Goal: Information Seeking & Learning: Learn about a topic

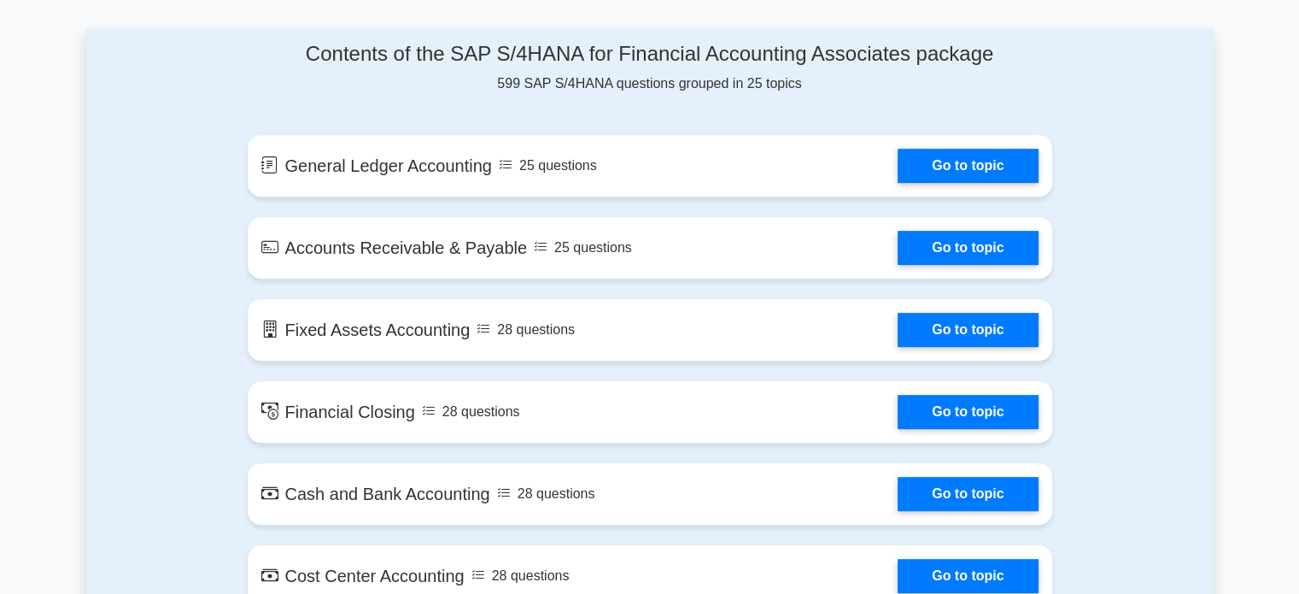
scroll to position [860, 0]
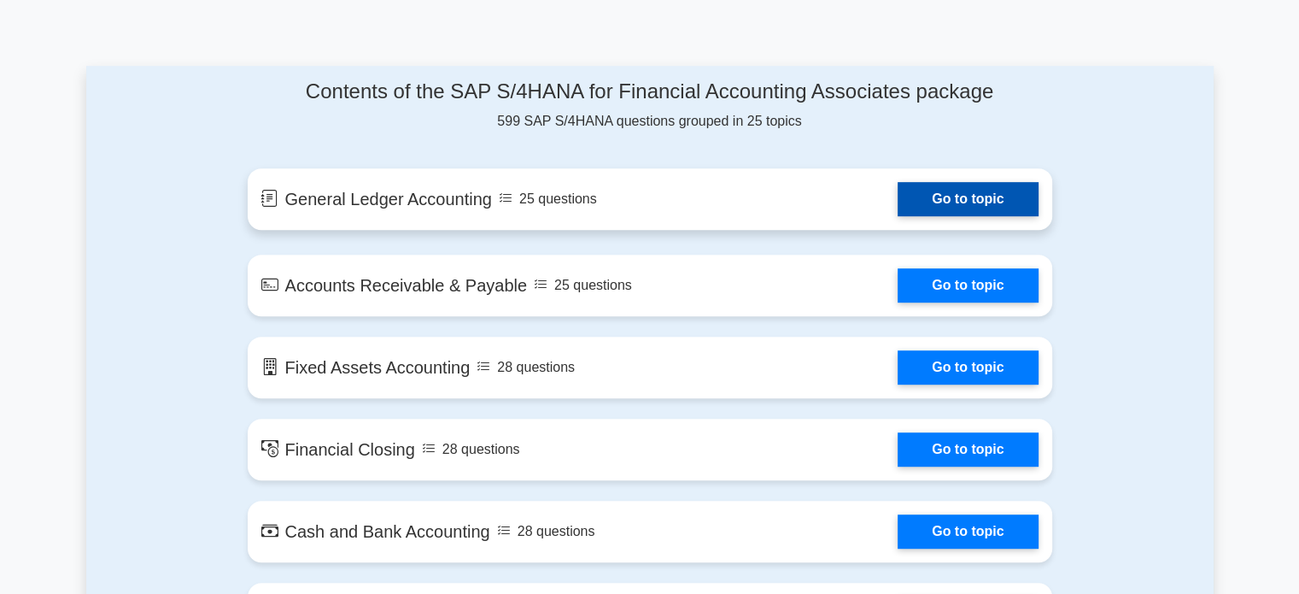
click at [951, 188] on link "Go to topic" at bounding box center [968, 199] width 140 height 34
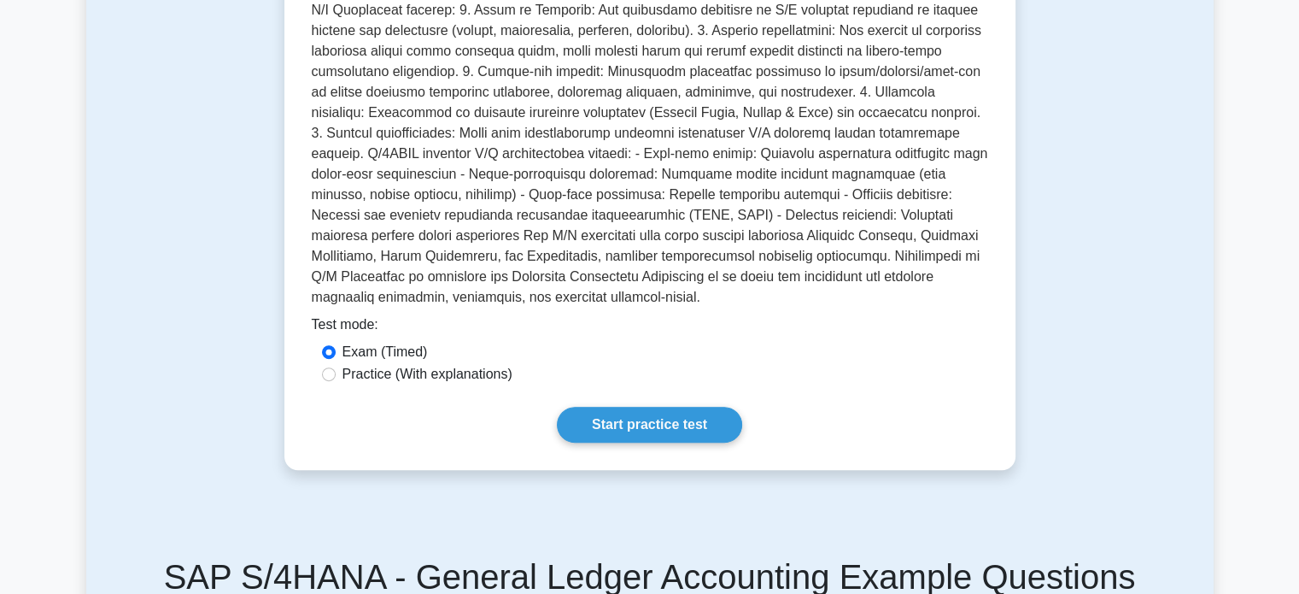
scroll to position [564, 0]
click at [344, 363] on label "Practice (With explanations)" at bounding box center [428, 373] width 170 height 21
click at [336, 366] on input "Practice (With explanations)" at bounding box center [329, 373] width 14 height 14
radio input "true"
